Goal: Task Accomplishment & Management: Complete application form

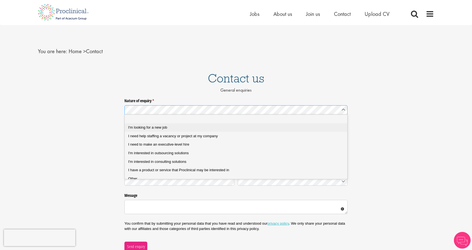
click at [168, 129] on div "I'm looking for a new job" at bounding box center [238, 127] width 220 height 5
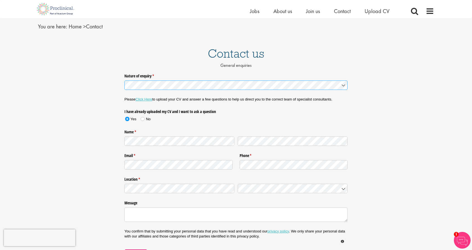
scroll to position [28, 0]
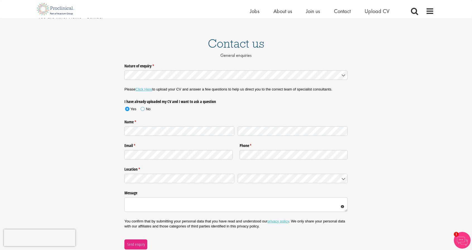
click at [142, 107] on span at bounding box center [142, 109] width 4 height 4
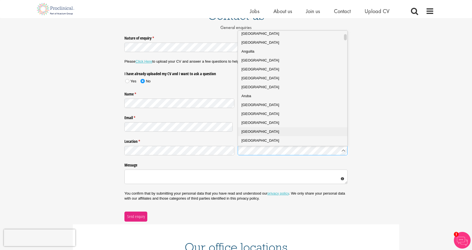
scroll to position [56, 0]
click at [253, 96] on span "[GEOGRAPHIC_DATA]" at bounding box center [260, 95] width 38 height 4
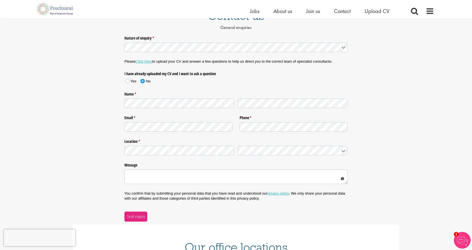
click at [141, 162] on label "Message" at bounding box center [235, 164] width 223 height 7
click at [141, 170] on textarea "Message" at bounding box center [235, 177] width 223 height 14
click at [162, 157] on div at bounding box center [235, 150] width 223 height 13
click at [156, 175] on textarea "Message" at bounding box center [235, 177] width 223 height 14
paste textarea "Proclinical"
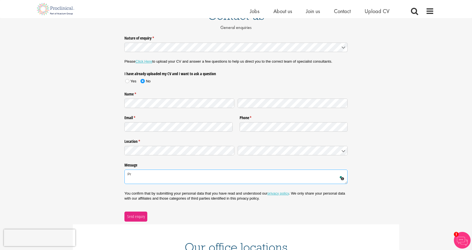
type textarea "P"
paste textarea "Hi, I hope you are doing well. I am currently looking for job opportunities wit…"
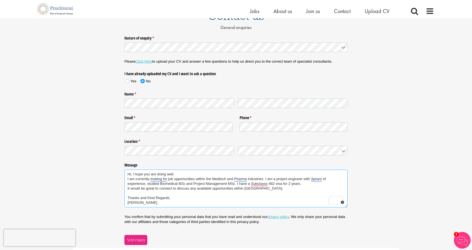
click at [183, 171] on textarea "Hi, I hope you are doing well. I am currently looking for job opportunities wit…" at bounding box center [235, 189] width 223 height 38
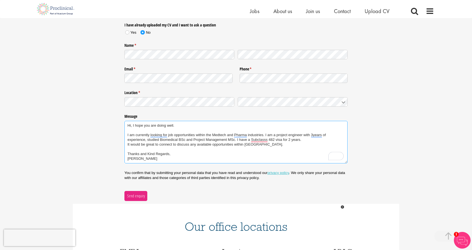
scroll to position [111, 0]
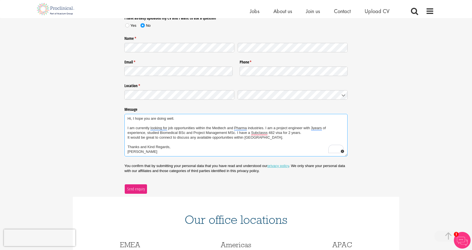
type textarea "Hi, I hope you are doing well. I am currently looking for job opportunities wit…"
click at [135, 191] on span "Send enquiry" at bounding box center [136, 189] width 18 height 6
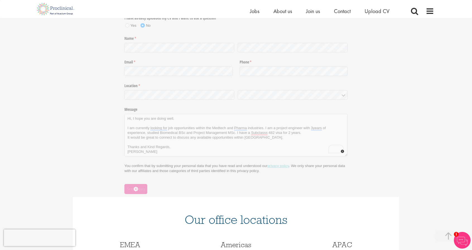
scroll to position [37, 0]
